Goal: Task Accomplishment & Management: Use online tool/utility

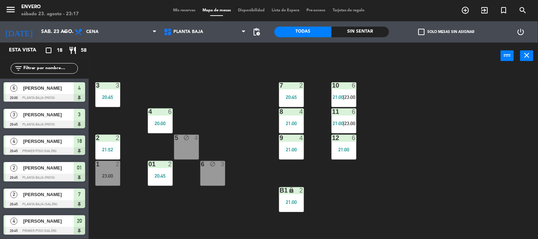
scroll to position [0, 0]
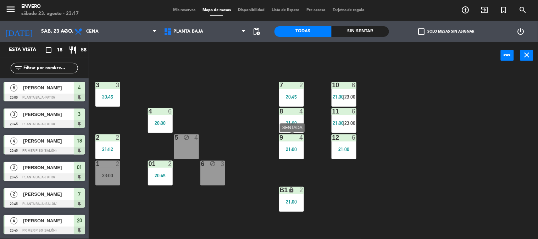
click at [293, 147] on div "21:00" at bounding box center [291, 149] width 25 height 5
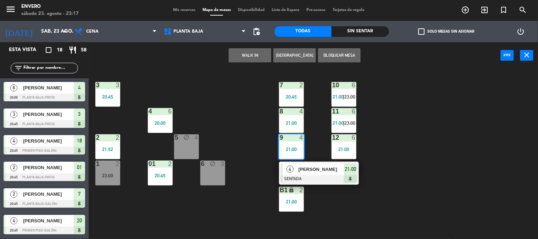
click at [299, 168] on span "[PERSON_NAME]" at bounding box center [321, 169] width 45 height 7
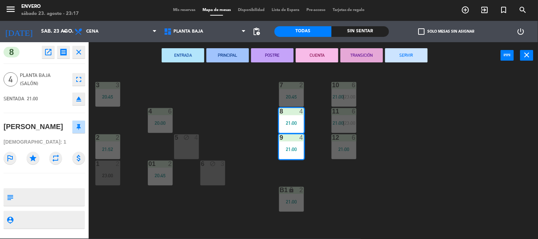
click at [410, 57] on button "SERVIR" at bounding box center [406, 55] width 43 height 14
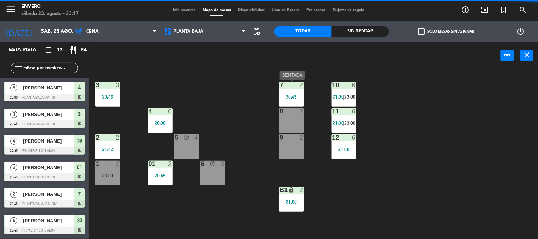
click at [284, 94] on div "20:45" at bounding box center [291, 96] width 25 height 5
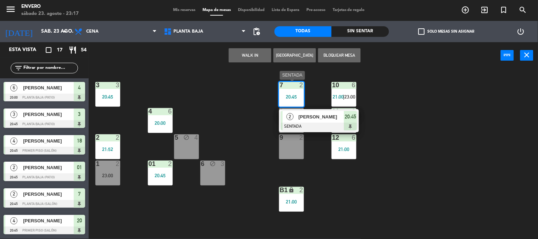
click at [308, 115] on span "[PERSON_NAME]" at bounding box center [321, 116] width 45 height 7
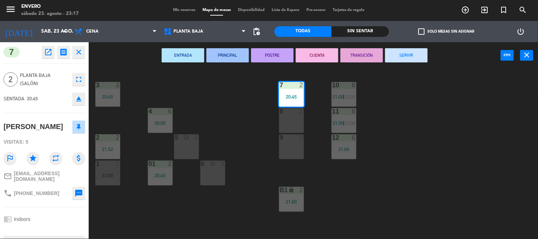
click at [403, 55] on button "SERVIR" at bounding box center [406, 55] width 43 height 14
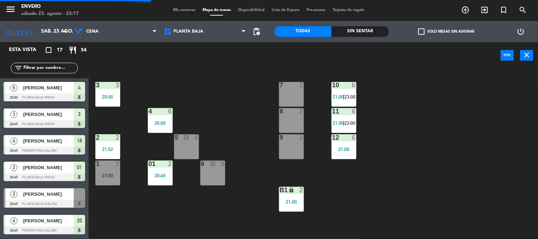
click at [297, 93] on div "7 2" at bounding box center [291, 94] width 25 height 25
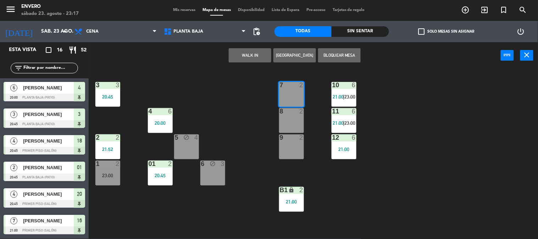
click at [260, 58] on button "WALK IN" at bounding box center [250, 55] width 43 height 14
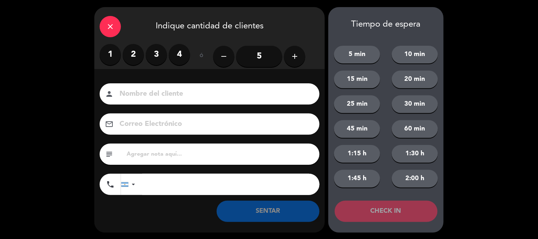
click at [133, 49] on label "2" at bounding box center [133, 54] width 21 height 21
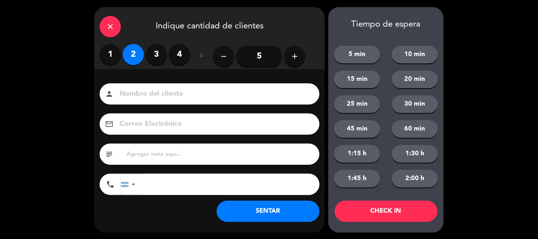
click at [239, 210] on button "SENTAR" at bounding box center [268, 211] width 103 height 21
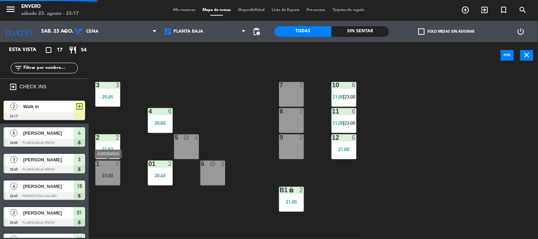
click at [117, 173] on div "23:00" at bounding box center [107, 175] width 25 height 5
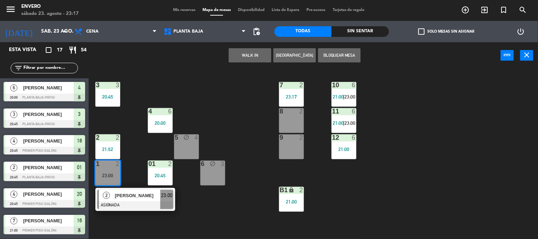
click at [198, 211] on div "3 3 20:45 7 2 23:17 10 6 21:00 | 23:00 4 6 20:00 8 2 11 6 21:00 | 23:00 2 2 21:…" at bounding box center [316, 154] width 444 height 170
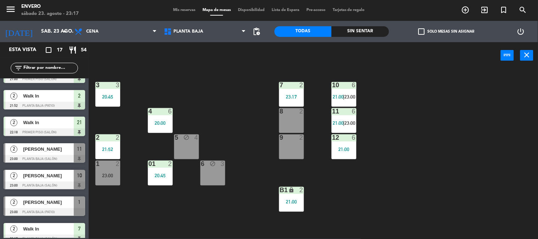
scroll to position [292, 0]
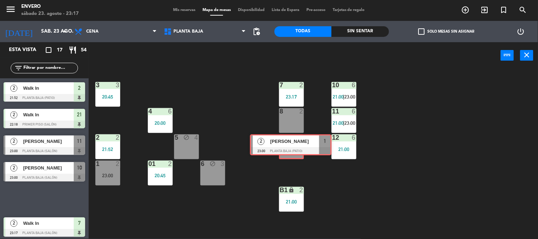
drag, startPoint x: 52, startPoint y: 200, endPoint x: 295, endPoint y: 148, distance: 247.6
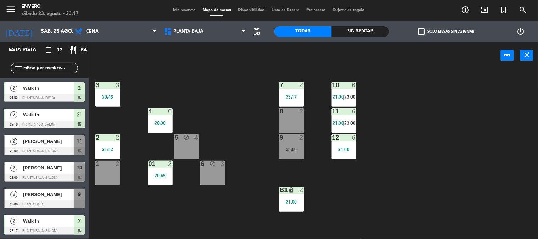
click at [295, 148] on div "23:00" at bounding box center [291, 149] width 25 height 5
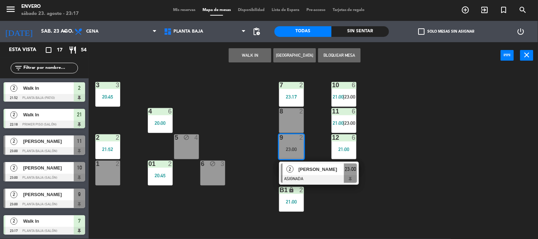
click at [253, 133] on div "3 3 20:45 7 2 23:17 10 6 21:00 | 23:00 4 6 20:00 8 2 11 6 21:00 | 23:00 2 2 21:…" at bounding box center [316, 154] width 444 height 170
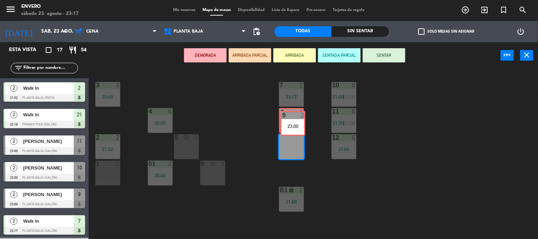
drag, startPoint x: 295, startPoint y: 144, endPoint x: 289, endPoint y: 124, distance: 21.0
click at [288, 125] on div "3 3 20:45 7 2 23:17 10 6 21:00 | 23:00 4 6 20:00 8 2 11 6 21:00 | 23:00 2 2 21:…" at bounding box center [316, 154] width 444 height 170
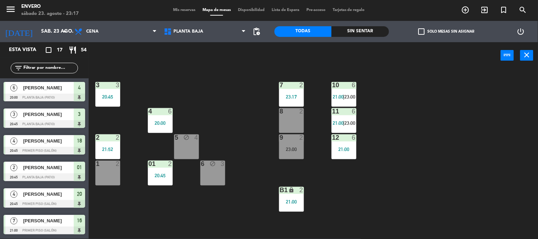
scroll to position [108, 0]
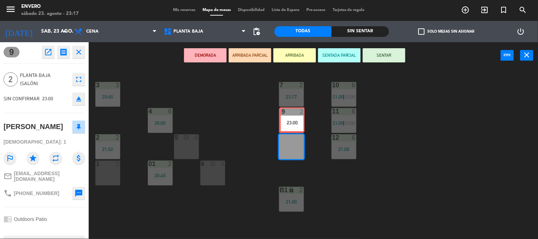
drag, startPoint x: 291, startPoint y: 139, endPoint x: 291, endPoint y: 111, distance: 27.3
click at [291, 111] on div "3 3 20:45 7 2 23:17 10 6 21:00 | 23:00 4 6 20:00 8 2 11 6 21:00 | 23:00 2 2 21:…" at bounding box center [316, 154] width 444 height 170
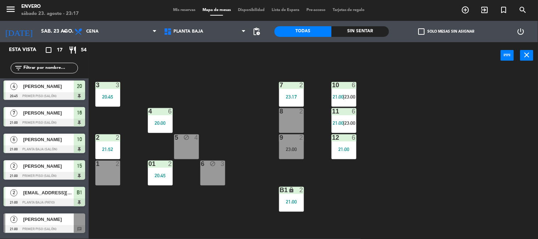
click at [288, 137] on div at bounding box center [291, 137] width 12 height 6
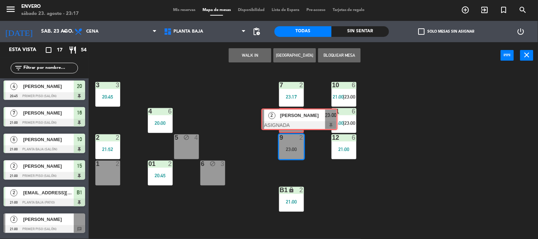
drag, startPoint x: 307, startPoint y: 172, endPoint x: 287, endPoint y: 117, distance: 58.3
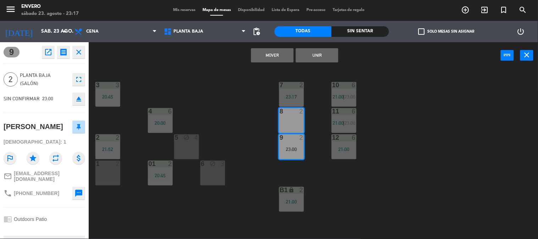
click at [272, 57] on button "Mover" at bounding box center [272, 55] width 43 height 14
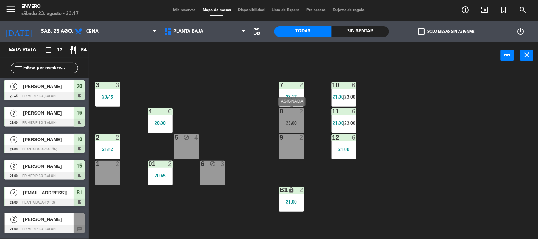
click at [292, 112] on div at bounding box center [291, 111] width 12 height 6
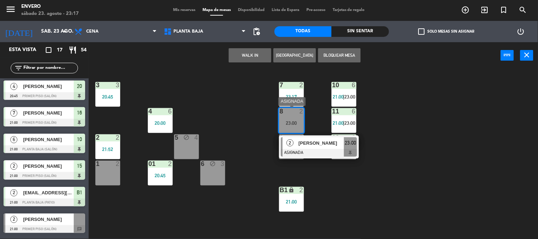
click at [300, 145] on span "[PERSON_NAME]" at bounding box center [321, 142] width 45 height 7
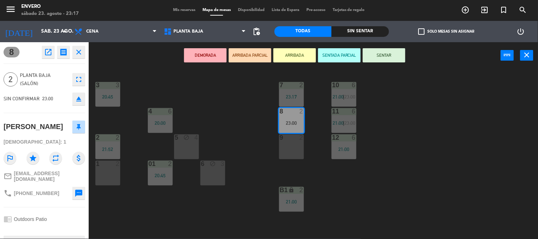
click at [380, 55] on button "SENTAR" at bounding box center [384, 55] width 43 height 14
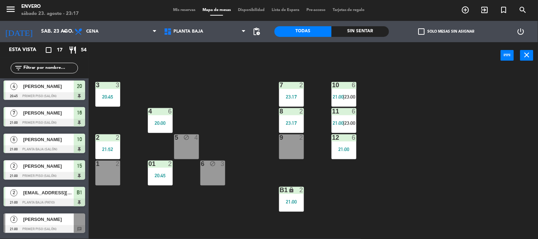
click at [238, 115] on div "3 3 20:45 7 2 23:17 10 6 21:00 | 23:00 4 6 20:00 8 2 23:17 11 6 21:00 | 23:00 2…" at bounding box center [316, 154] width 444 height 170
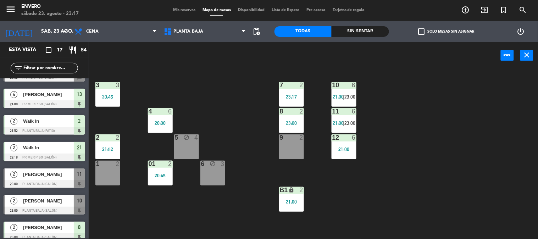
scroll to position [292, 0]
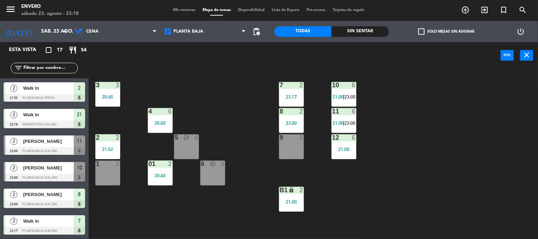
click at [59, 147] on div at bounding box center [45, 151] width 82 height 8
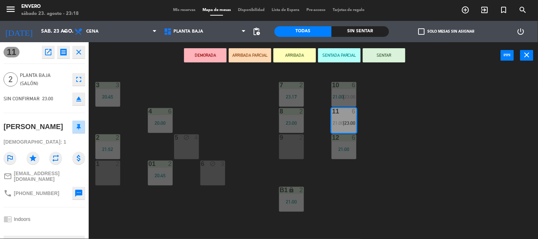
click at [226, 90] on div "3 3 20:45 7 2 23:17 10 6 21:00 | 23:00 4 6 20:00 8 2 23:00 11 6 21:00 | 23:00 2…" at bounding box center [316, 154] width 444 height 170
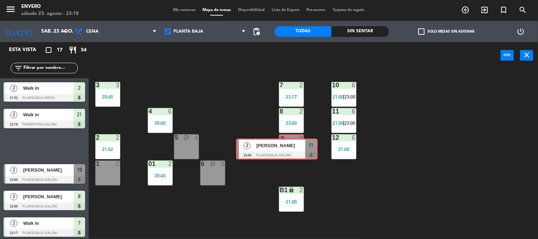
drag, startPoint x: 55, startPoint y: 140, endPoint x: 290, endPoint y: 142, distance: 234.7
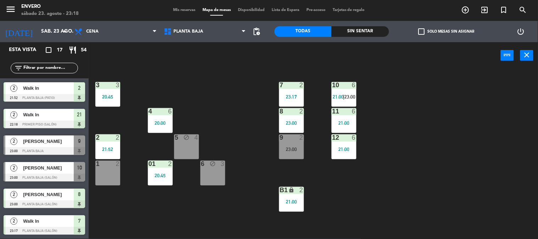
click at [290, 142] on div "9 2 23:00" at bounding box center [291, 146] width 25 height 25
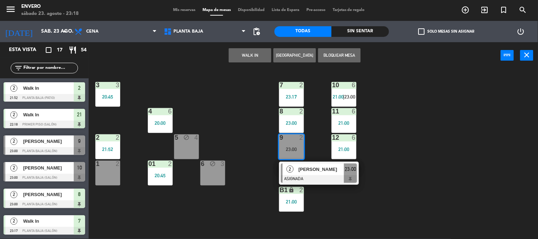
click at [257, 143] on div "3 3 20:45 7 2 23:17 10 6 21:00 | 23:00 4 6 20:00 8 2 23:00 11 6 21:00 2 2 21:52…" at bounding box center [316, 154] width 444 height 170
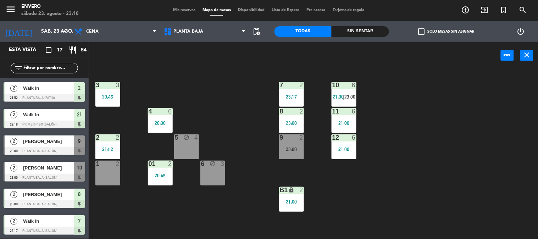
click at [288, 146] on div "9 2 23:00" at bounding box center [291, 146] width 25 height 25
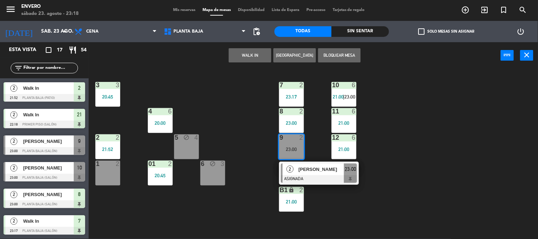
click at [312, 181] on div at bounding box center [319, 179] width 76 height 8
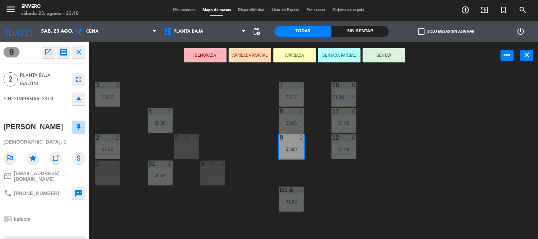
click at [390, 53] on button "SENTAR" at bounding box center [384, 55] width 43 height 14
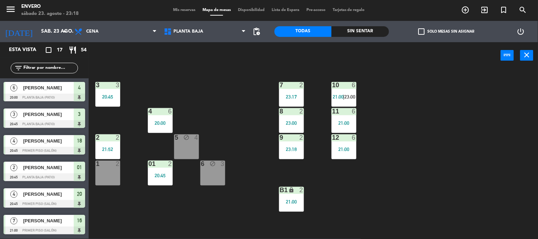
scroll to position [55, 0]
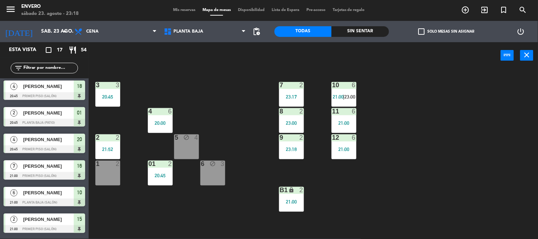
click at [239, 95] on div "3 3 20:45 7 2 23:17 10 6 21:00 | 23:00 4 6 20:00 8 2 23:00 11 6 21:00 2 2 21:52…" at bounding box center [316, 154] width 444 height 170
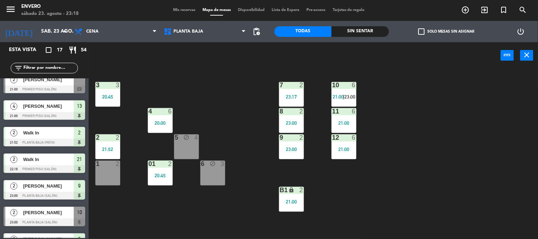
scroll to position [292, 0]
